Goal: Check status: Check status

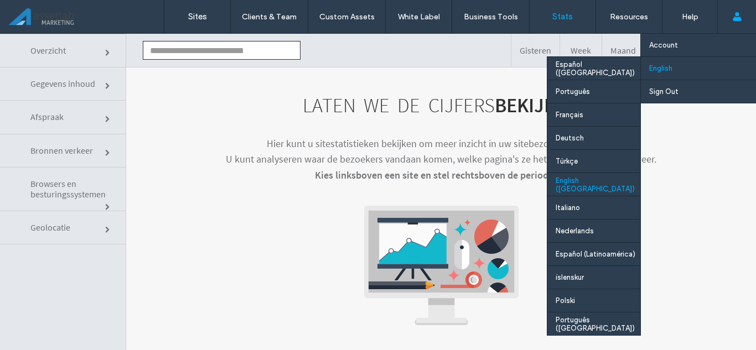
click at [580, 180] on div "English ([GEOGRAPHIC_DATA])" at bounding box center [593, 184] width 93 height 23
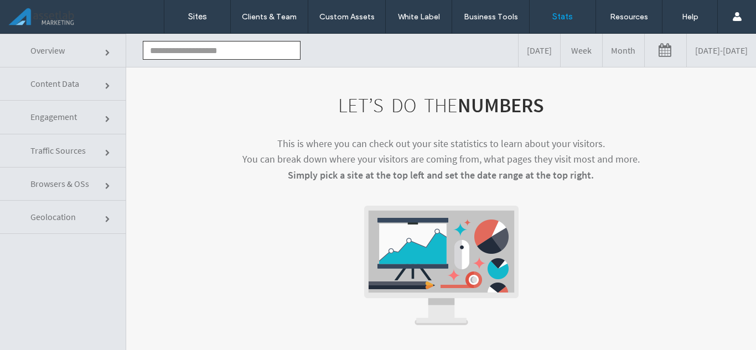
click at [260, 52] on input "text" at bounding box center [222, 50] width 158 height 19
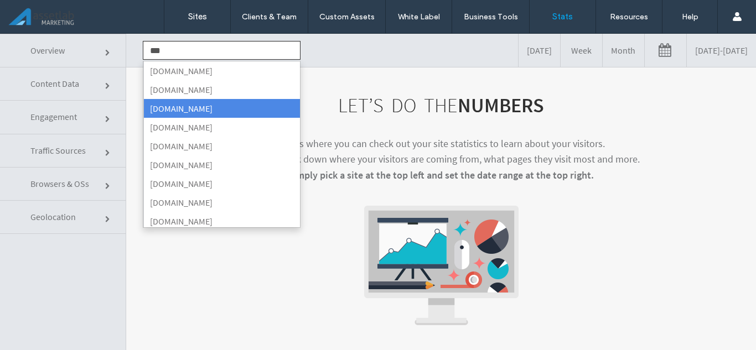
click at [238, 109] on li "[DOMAIN_NAME]" at bounding box center [221, 108] width 157 height 19
type input "**********"
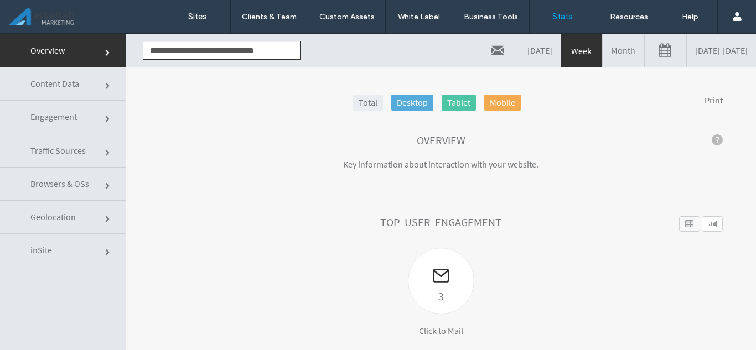
click at [721, 44] on link "[DATE] - [DATE]" at bounding box center [721, 50] width 69 height 33
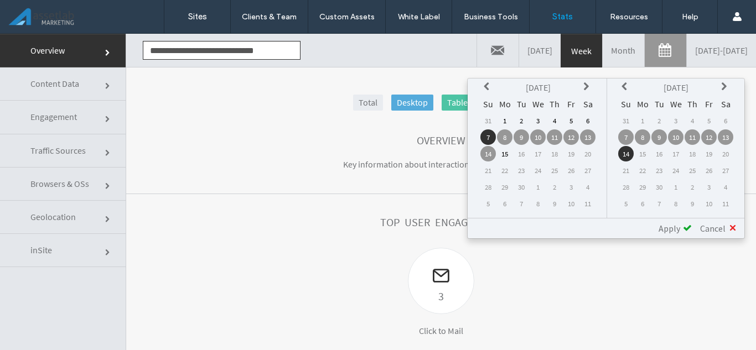
click at [488, 86] on icon at bounding box center [488, 86] width 9 height 9
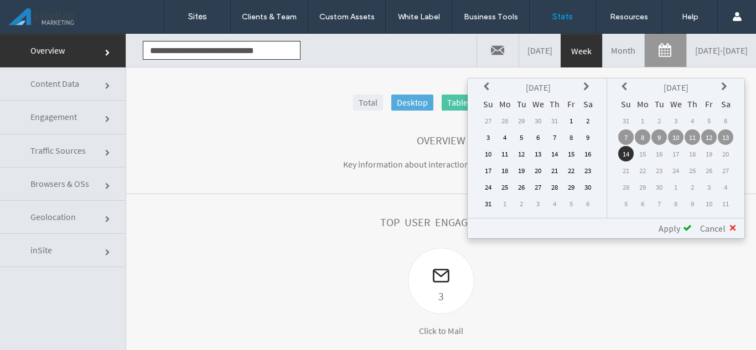
click at [571, 118] on td "1" at bounding box center [570, 120] width 15 height 15
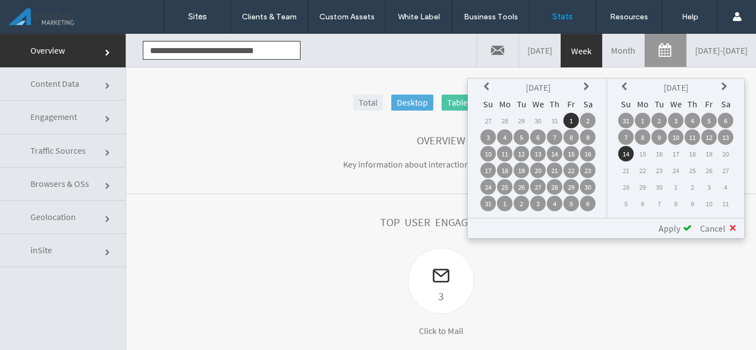
click at [623, 118] on td "31" at bounding box center [625, 120] width 15 height 15
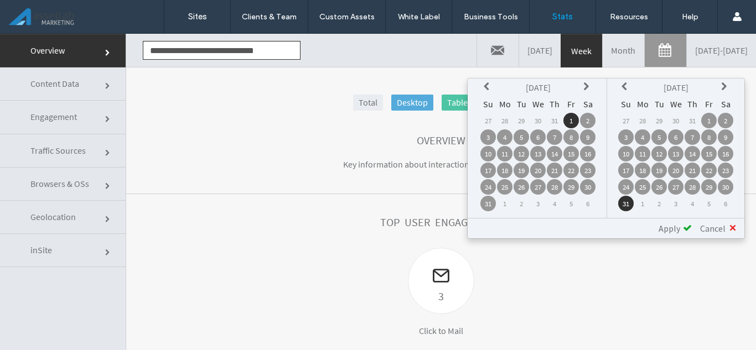
click at [678, 225] on span "Apply" at bounding box center [670, 228] width 22 height 11
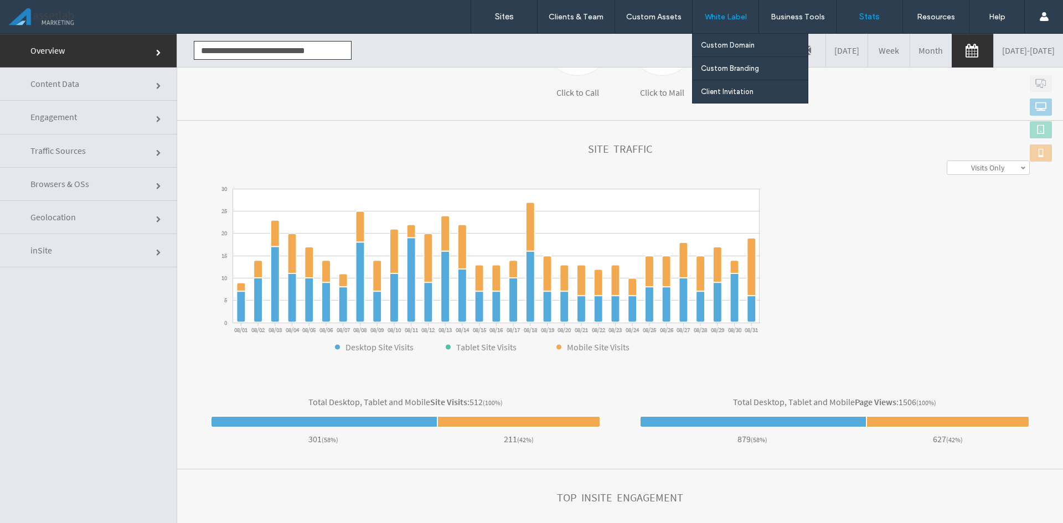
scroll to position [239, 0]
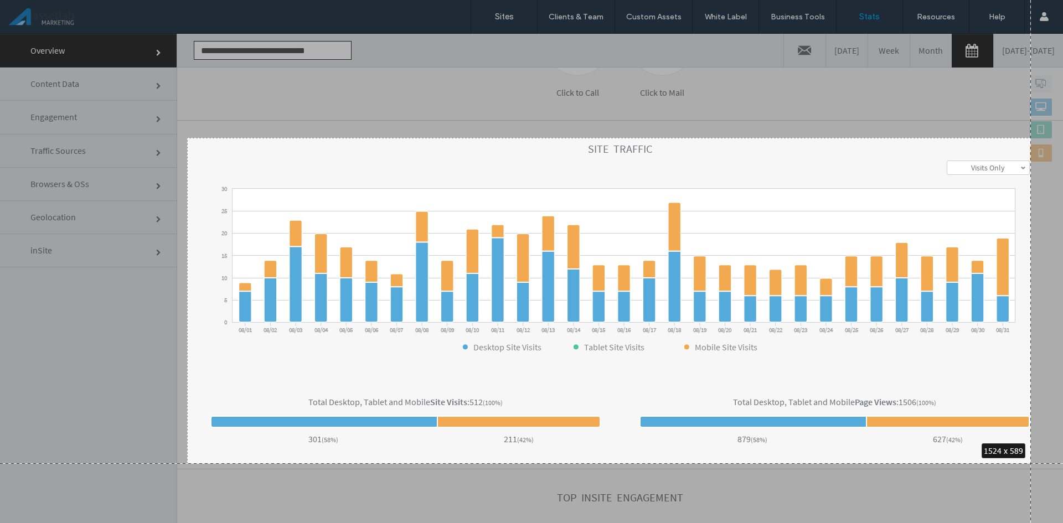
drag, startPoint x: 187, startPoint y: 138, endPoint x: 1031, endPoint y: 430, distance: 892.6
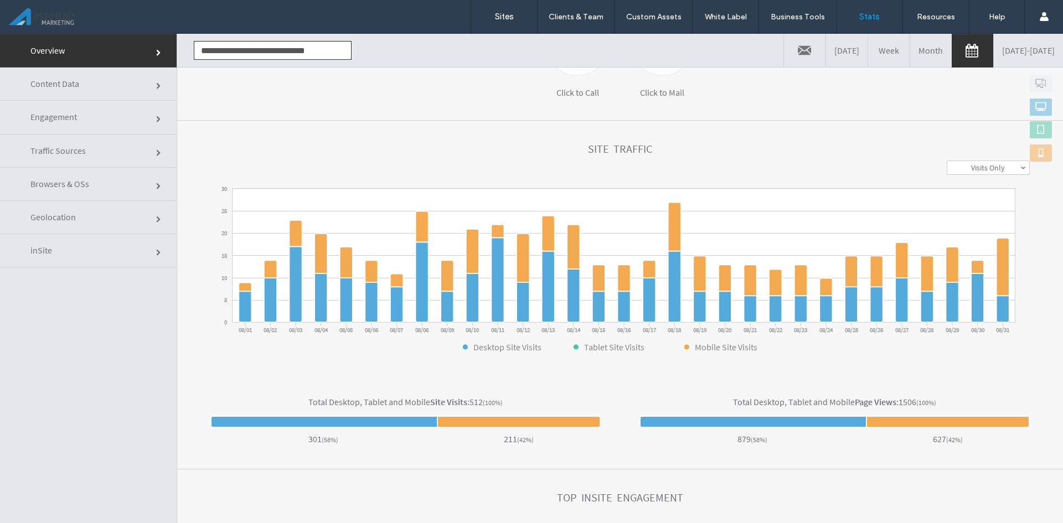
click at [102, 106] on link "Engagement" at bounding box center [88, 117] width 177 height 33
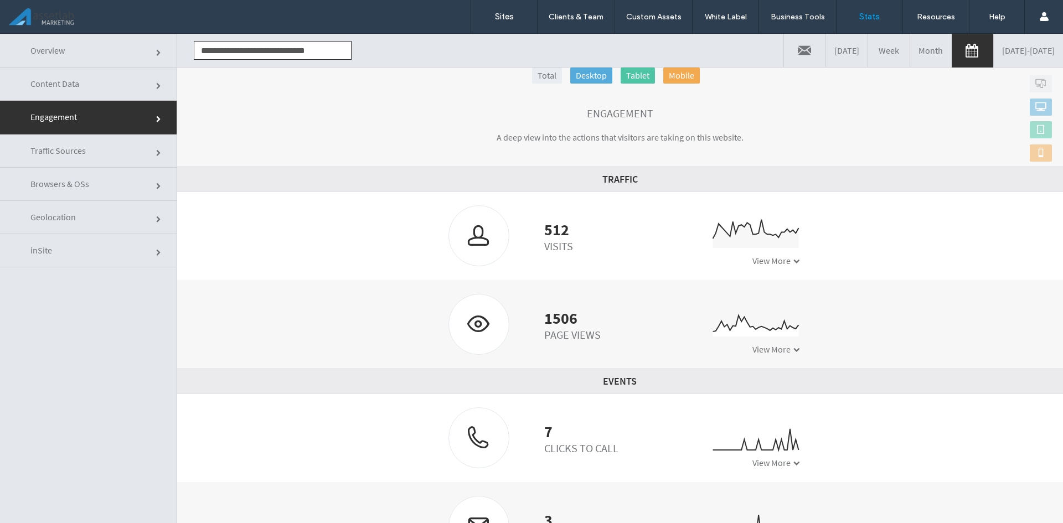
scroll to position [42, 0]
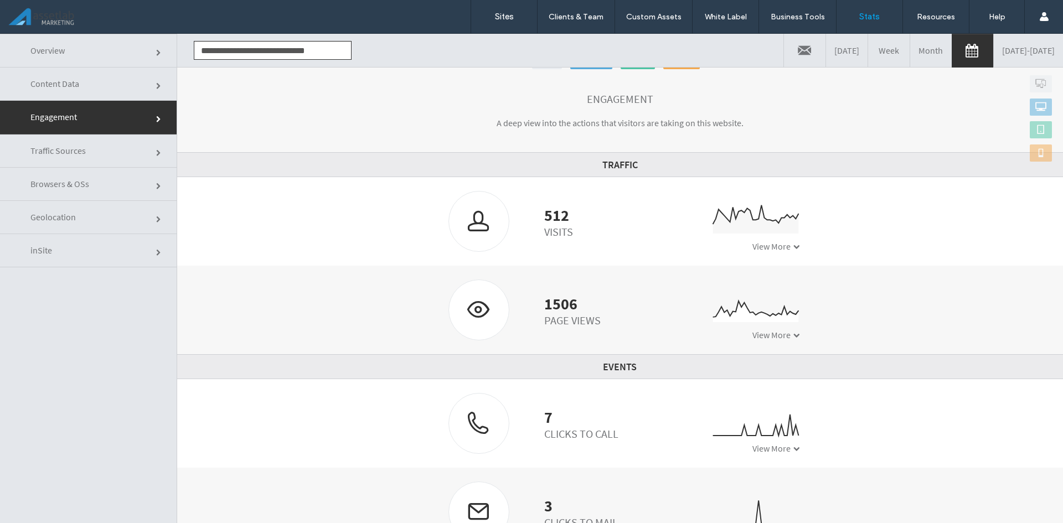
click at [84, 106] on link "Engagement" at bounding box center [88, 117] width 177 height 33
click at [87, 94] on link "Content Data" at bounding box center [88, 84] width 177 height 33
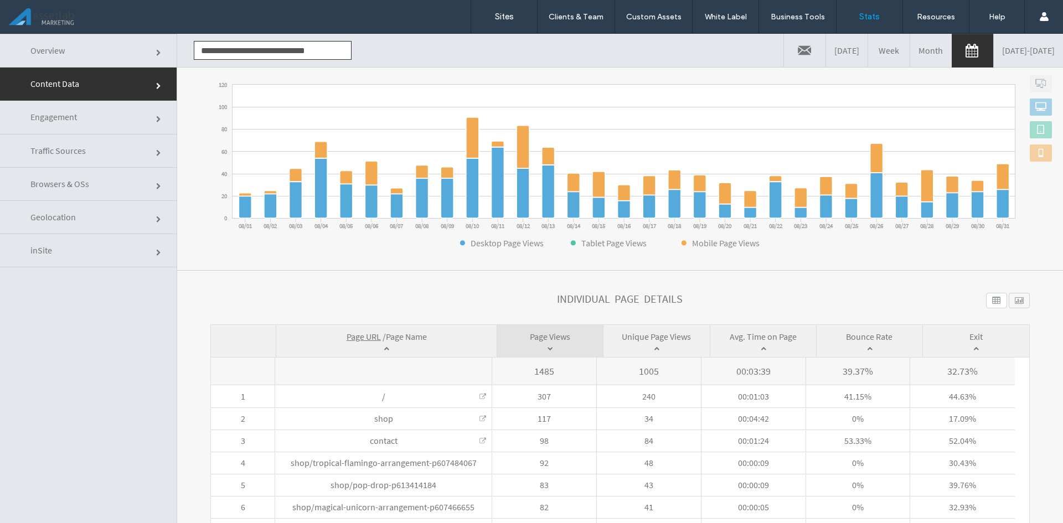
scroll to position [221, 0]
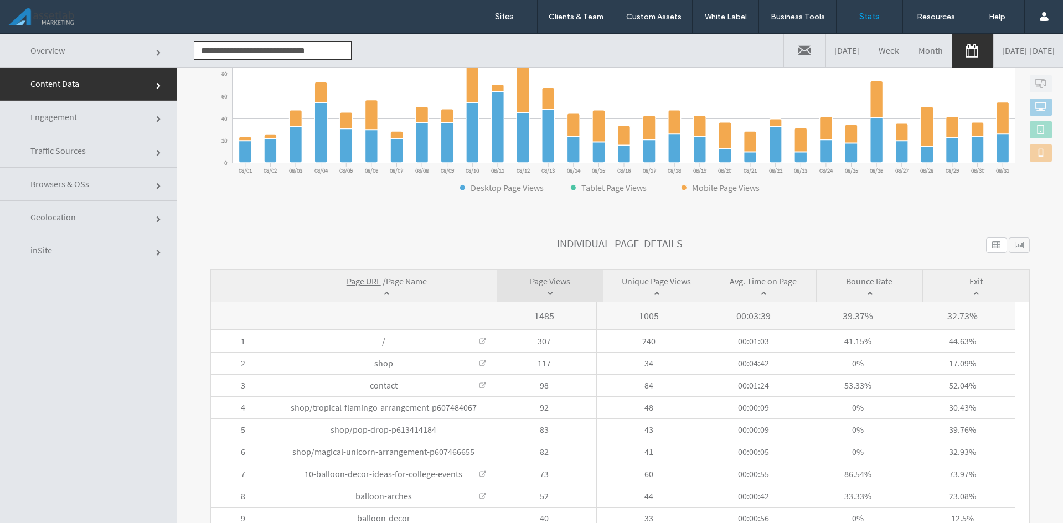
click at [0, 68] on link "Content Data" at bounding box center [88, 84] width 177 height 33
click at [114, 163] on link "Traffic Sources" at bounding box center [88, 151] width 177 height 33
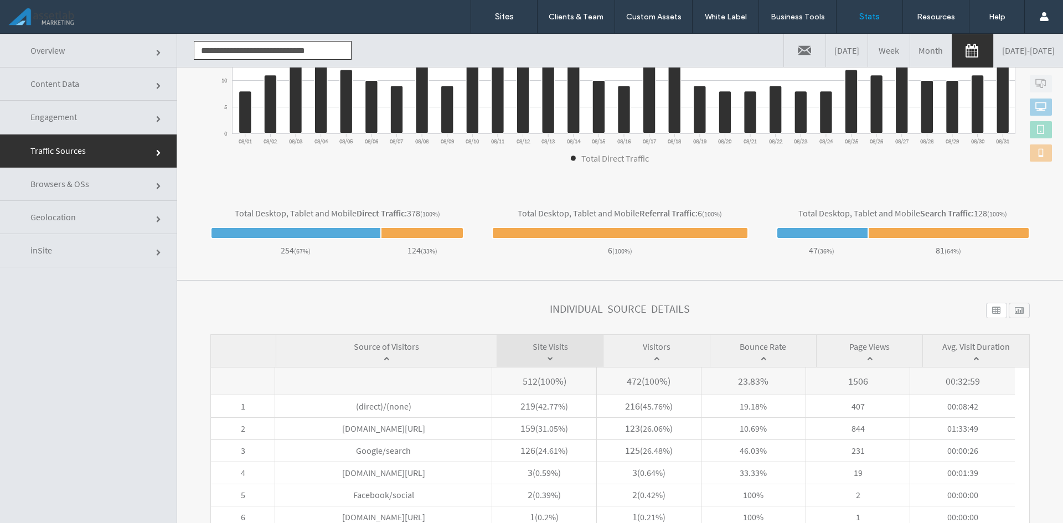
scroll to position [332, 0]
